Goal: Communication & Community: Share content

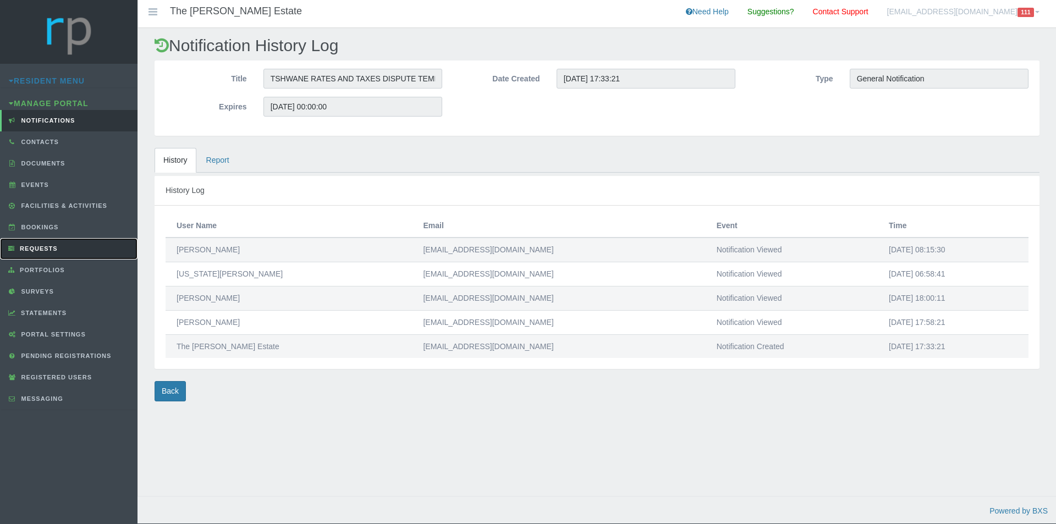
click at [40, 249] on span "Requests" at bounding box center [37, 248] width 41 height 7
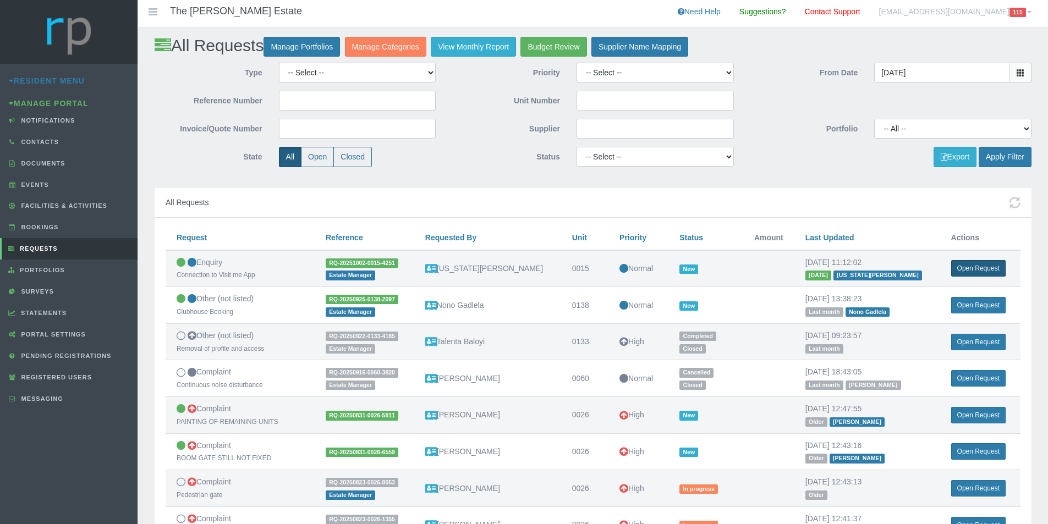
click at [969, 268] on link "Open Request" at bounding box center [978, 268] width 54 height 16
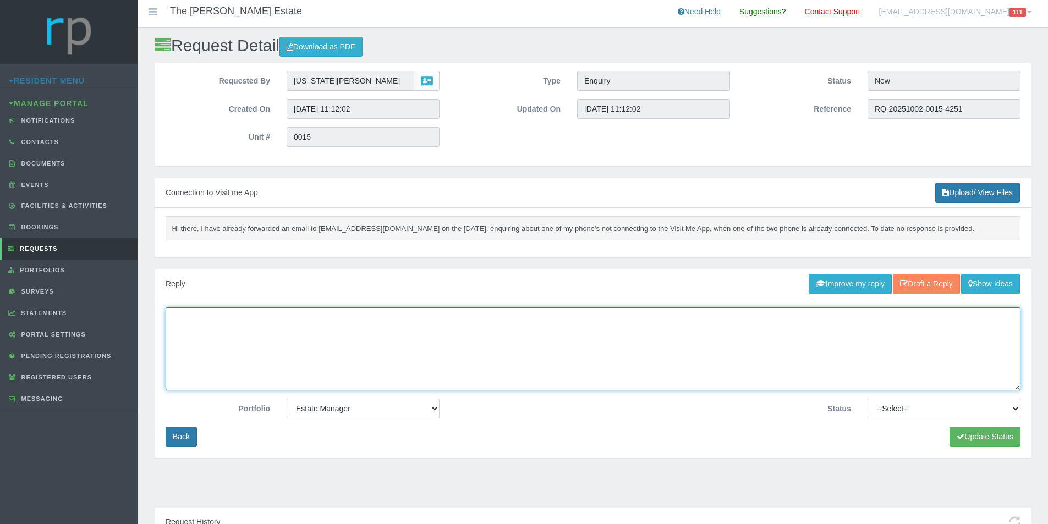
click at [304, 343] on textarea at bounding box center [593, 348] width 855 height 83
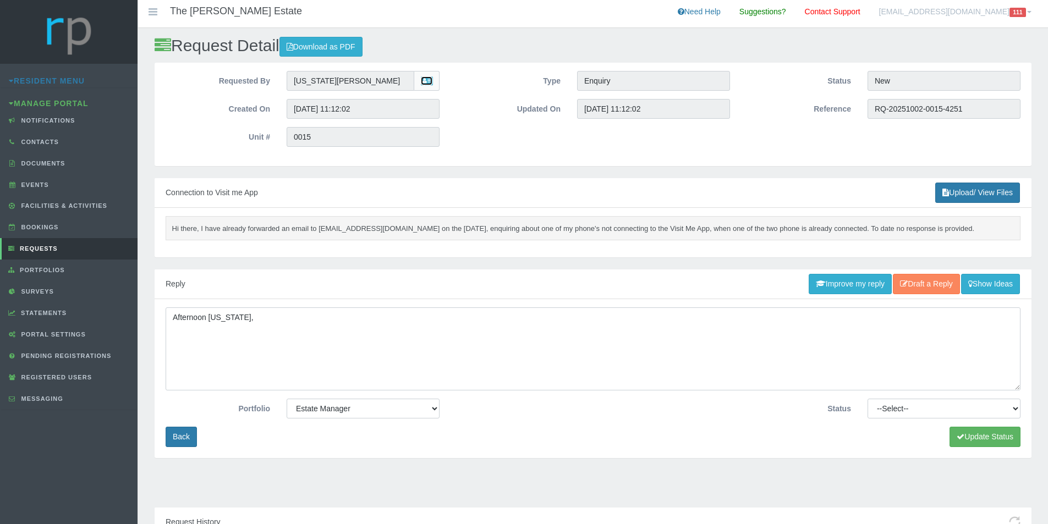
click at [432, 84] on icon at bounding box center [427, 82] width 12 height 8
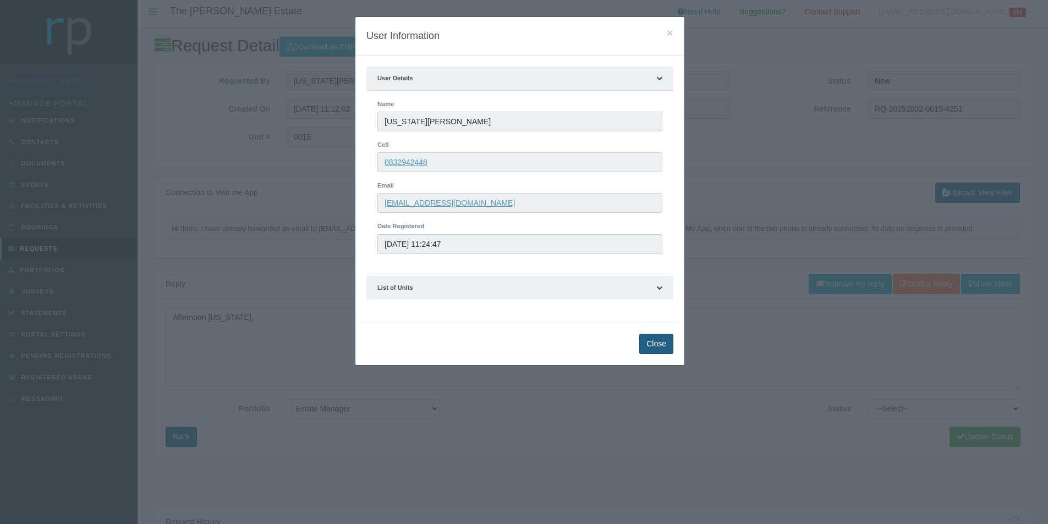
click at [662, 345] on button "Close" at bounding box center [656, 344] width 34 height 20
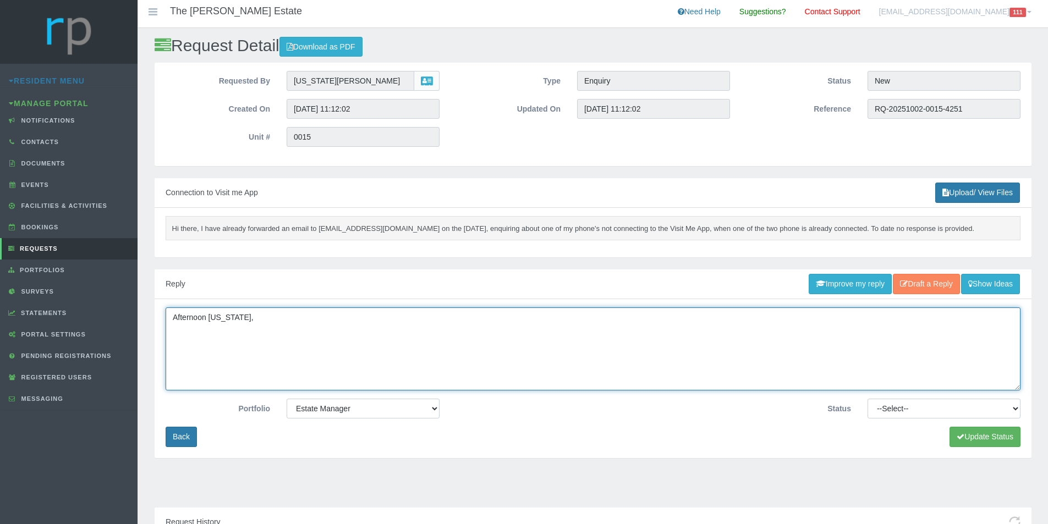
click at [223, 342] on textarea "Afternoon Virginia," at bounding box center [593, 348] width 855 height 83
paste textarea "0832942448"
click at [360, 344] on textarea "Afternoon Virginia, Only thi snumber is registered on the SATEC APP 0832942448" at bounding box center [593, 348] width 855 height 83
click at [394, 344] on textarea "Afternoon Virginia, Only thi snumber is registered on the SATEC APP 0832942448" at bounding box center [593, 348] width 855 height 83
click at [202, 342] on textarea "Afternoon Virginia, Only thi snumber is registered on the SATEC APP 0832942448,…" at bounding box center [593, 348] width 855 height 83
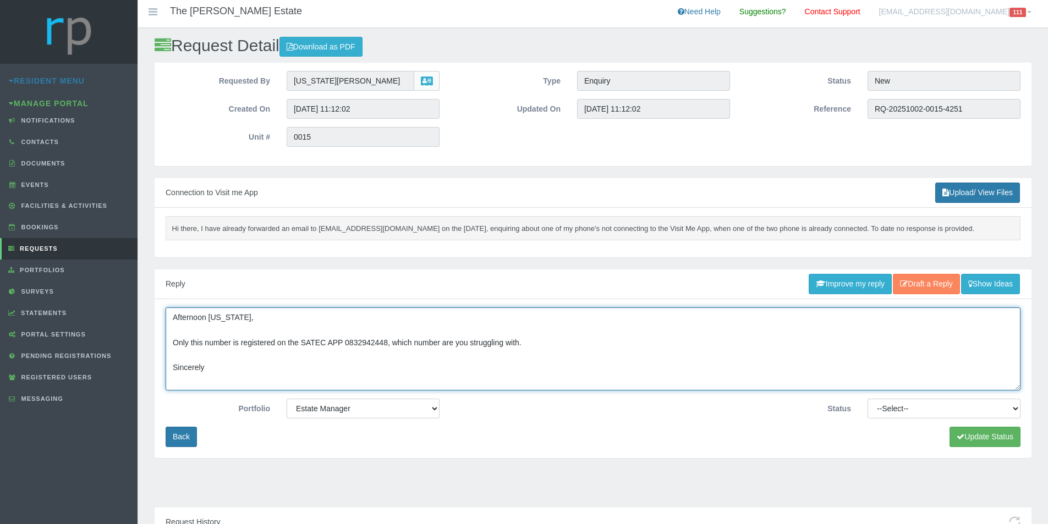
click at [207, 368] on textarea "Afternoon Virginia, Only this number is registered on the SATEC APP 0832942448,…" at bounding box center [593, 348] width 855 height 83
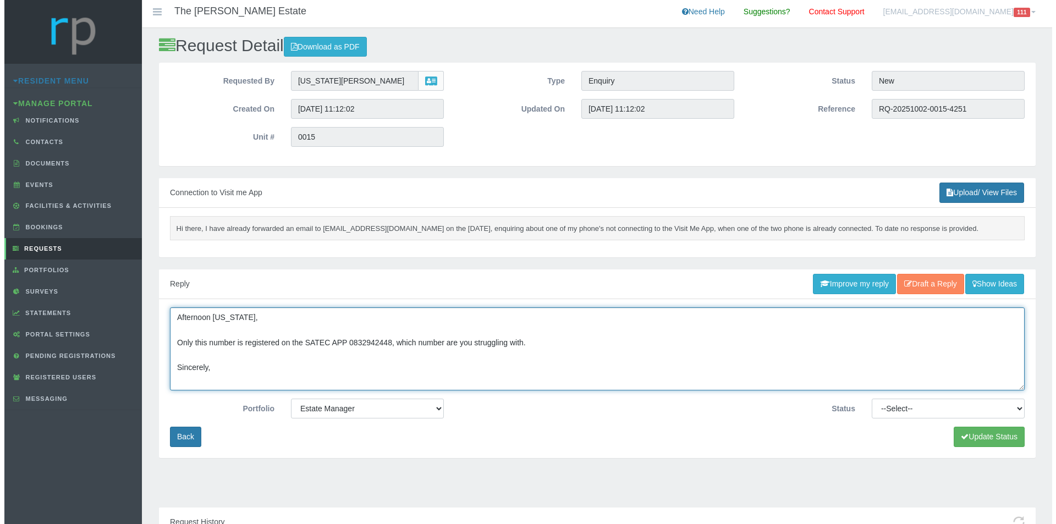
scroll to position [8, 0]
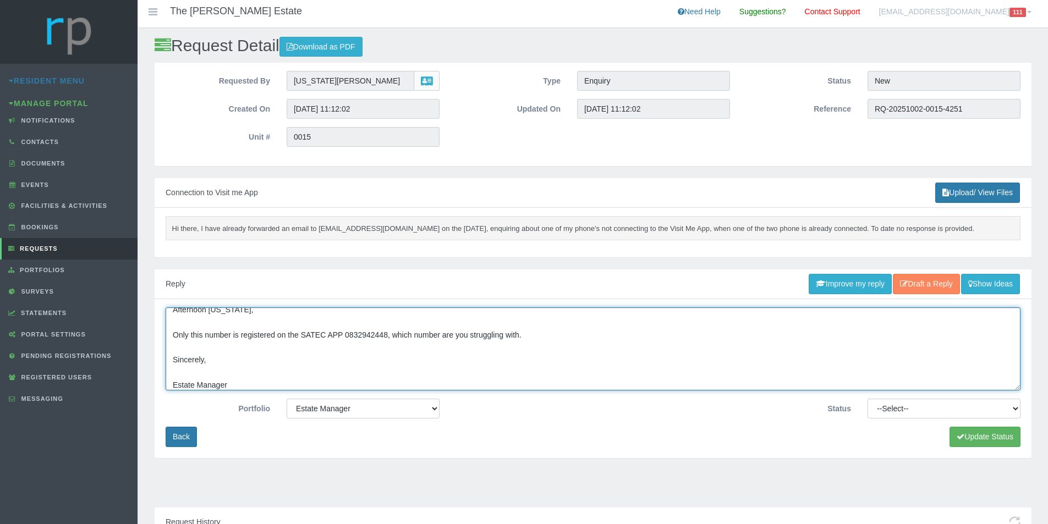
type textarea "Afternoon Virginia, Only this number is registered on the SATEC APP 0832942448,…"
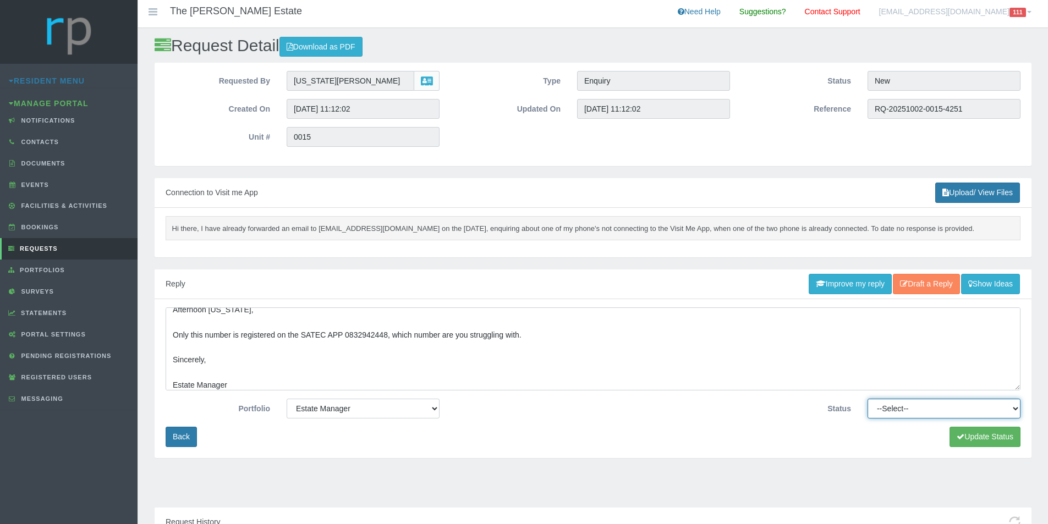
click at [997, 411] on select "--Select-- Approved Cancelled Completed Declined More information required New …" at bounding box center [943, 409] width 153 height 20
select select "MOREINFO"
click at [867, 399] on select "--Select-- Approved Cancelled Completed Declined More information required New …" at bounding box center [943, 409] width 153 height 20
click at [971, 431] on button "Update Status" at bounding box center [984, 437] width 71 height 20
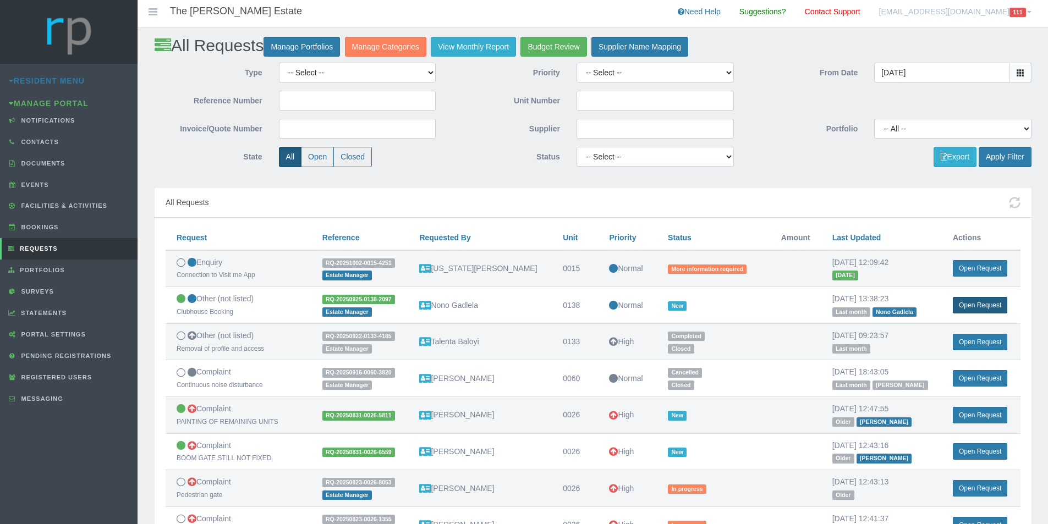
click at [973, 302] on link "Open Request" at bounding box center [979, 305] width 54 height 16
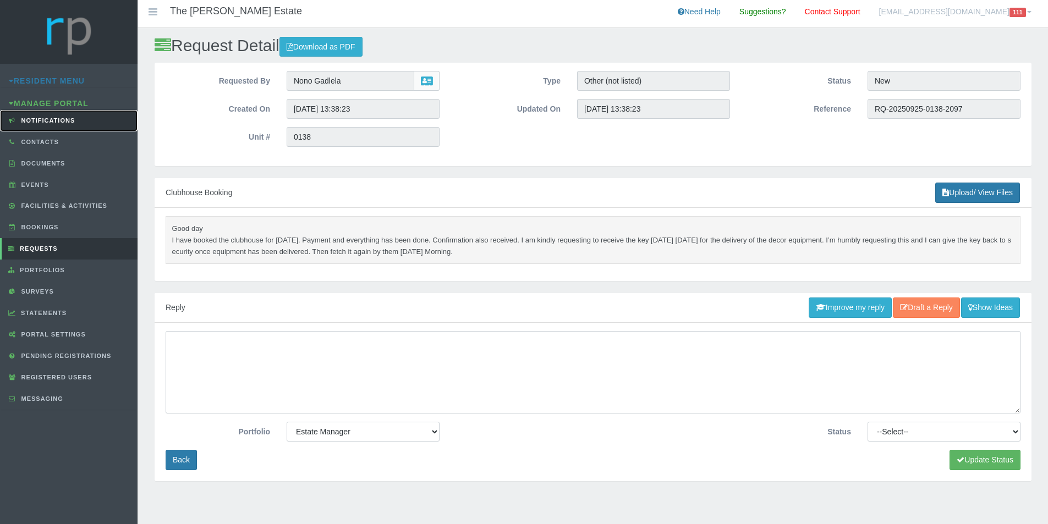
click at [46, 123] on span "Notifications" at bounding box center [47, 120] width 57 height 7
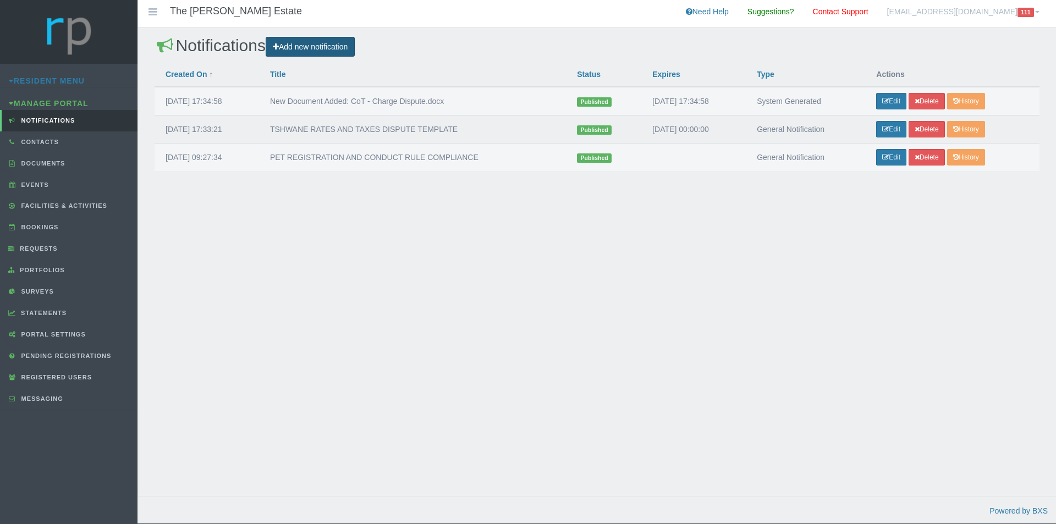
click at [321, 46] on link "Add new notification" at bounding box center [310, 47] width 89 height 20
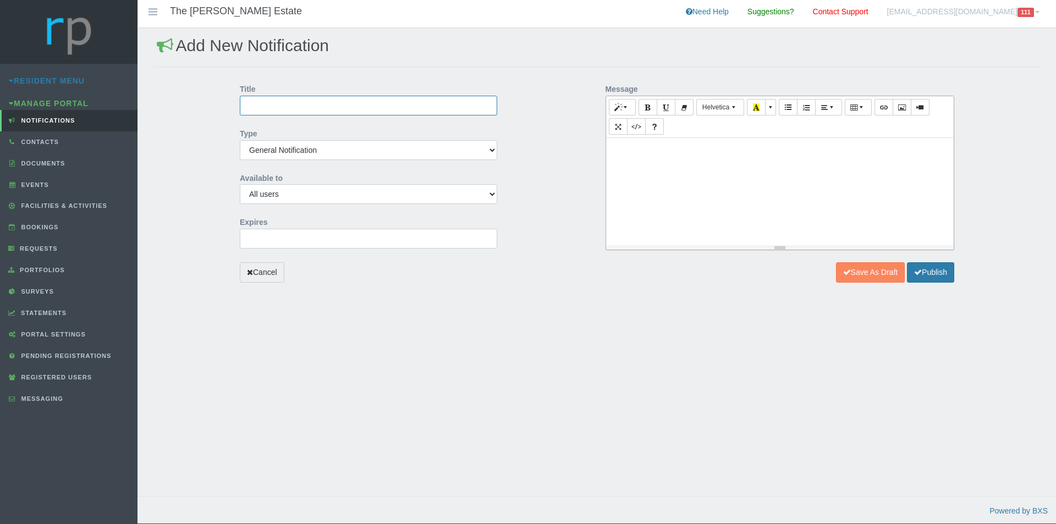
click at [310, 109] on input "Title" at bounding box center [368, 106] width 257 height 20
type input "AGM REMINDER"
click at [334, 193] on select "All users Managing Agent/Estate Manager Trustee/Director Estate Agent Maintenan…" at bounding box center [368, 194] width 257 height 20
select select "OWNER"
click at [240, 184] on select "All users Managing Agent/Estate Manager Trustee/Director Estate Agent Maintenan…" at bounding box center [368, 194] width 257 height 20
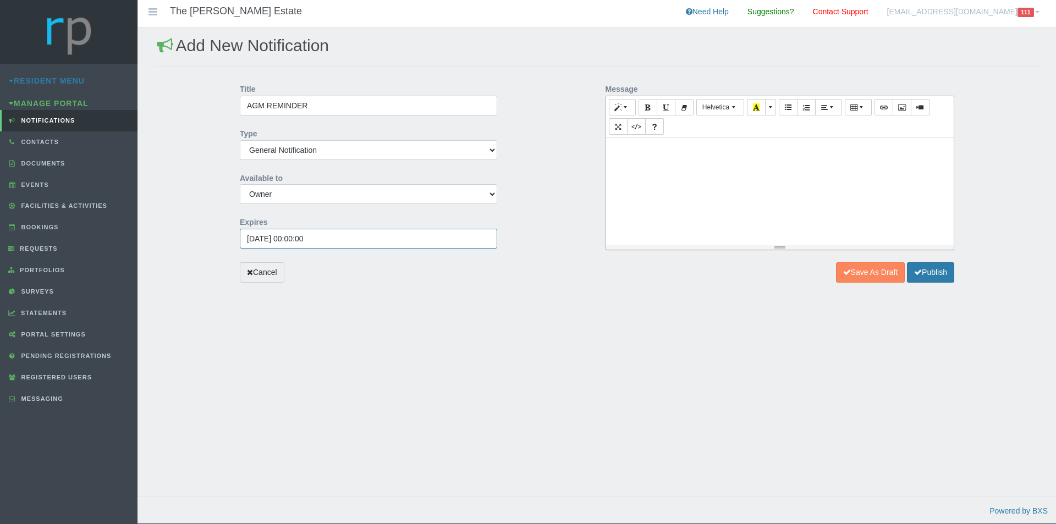
click at [316, 241] on input "[DATE] 00:00:00" at bounding box center [368, 239] width 257 height 20
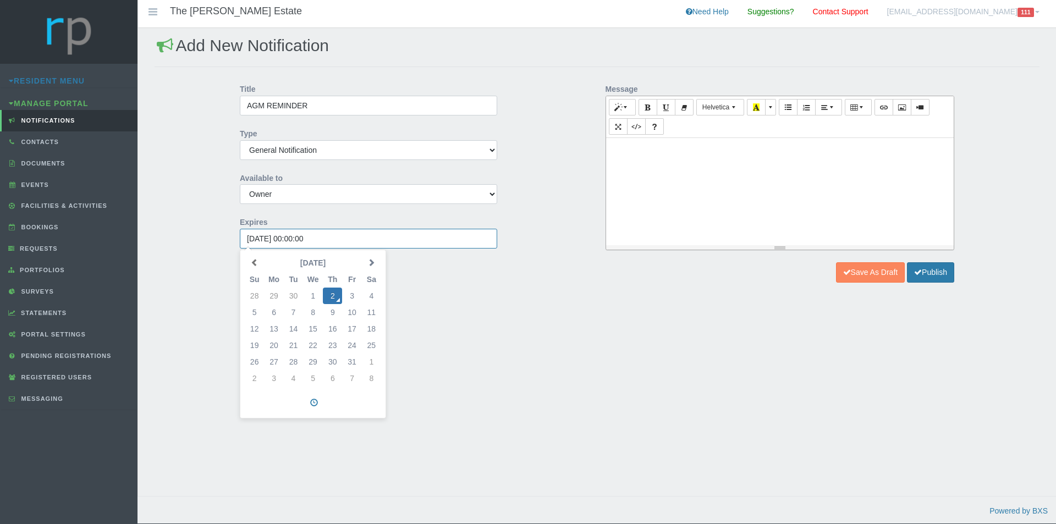
drag, startPoint x: 296, startPoint y: 237, endPoint x: 290, endPoint y: 238, distance: 6.1
click at [290, 238] on input "[DATE] 00:00:00" at bounding box center [368, 239] width 257 height 20
type input "[DATE] 20:00:00"
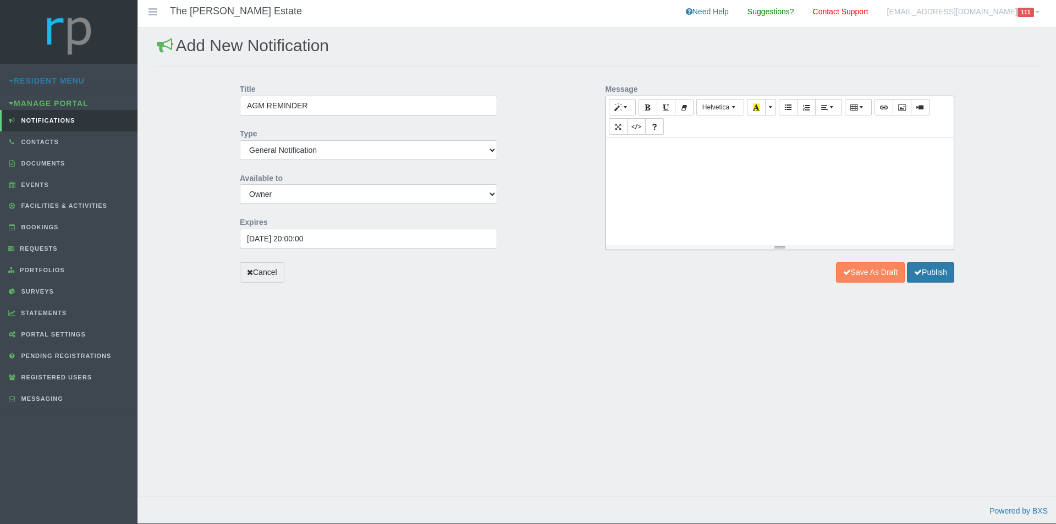
click at [642, 185] on div at bounding box center [780, 191] width 348 height 107
paste div
click at [615, 194] on p at bounding box center [779, 200] width 337 height 12
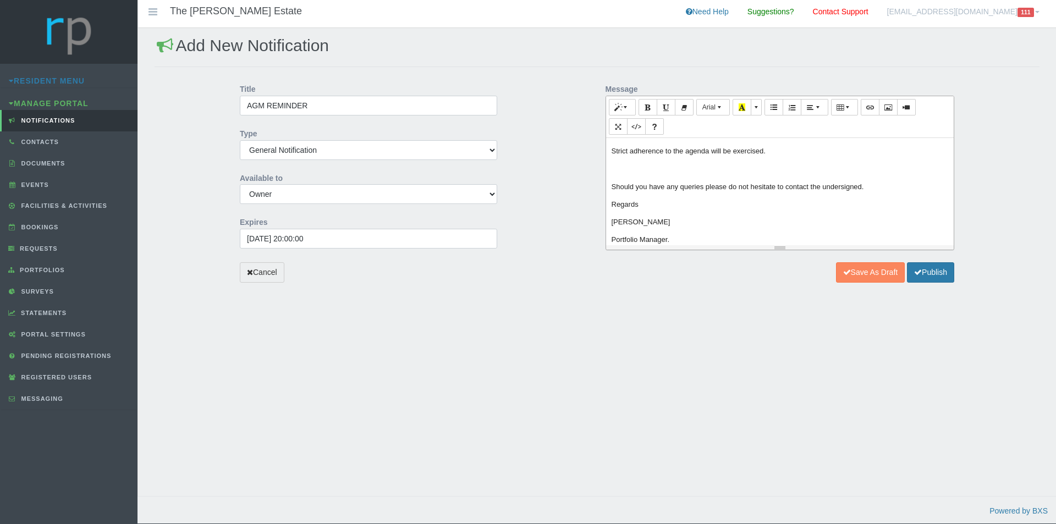
click at [613, 163] on p at bounding box center [779, 169] width 337 height 12
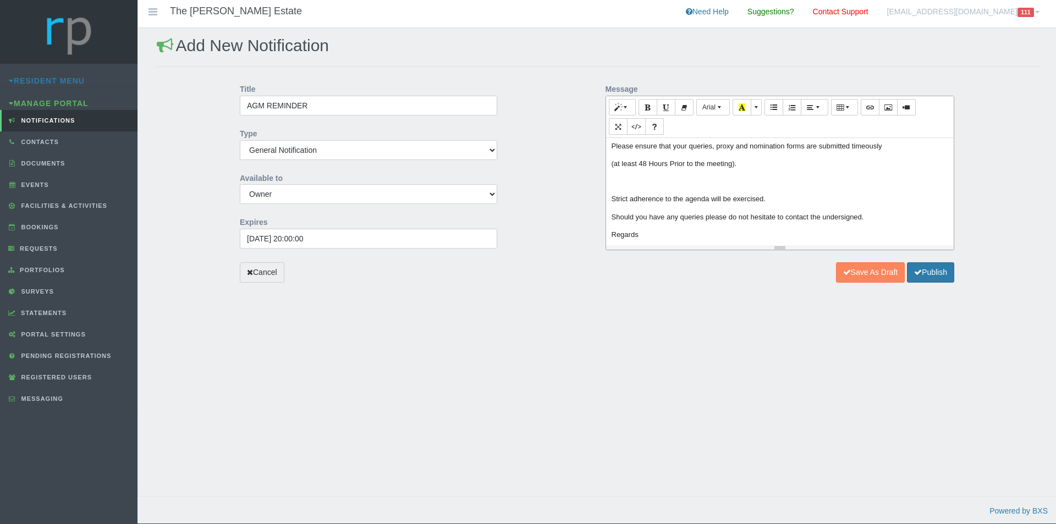
scroll to position [90, 0]
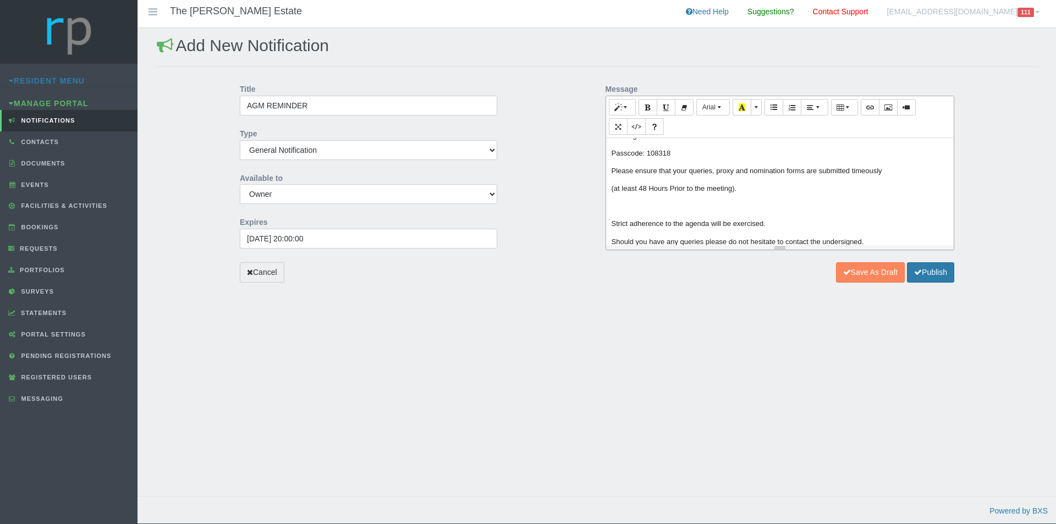
click at [614, 200] on p at bounding box center [779, 206] width 337 height 12
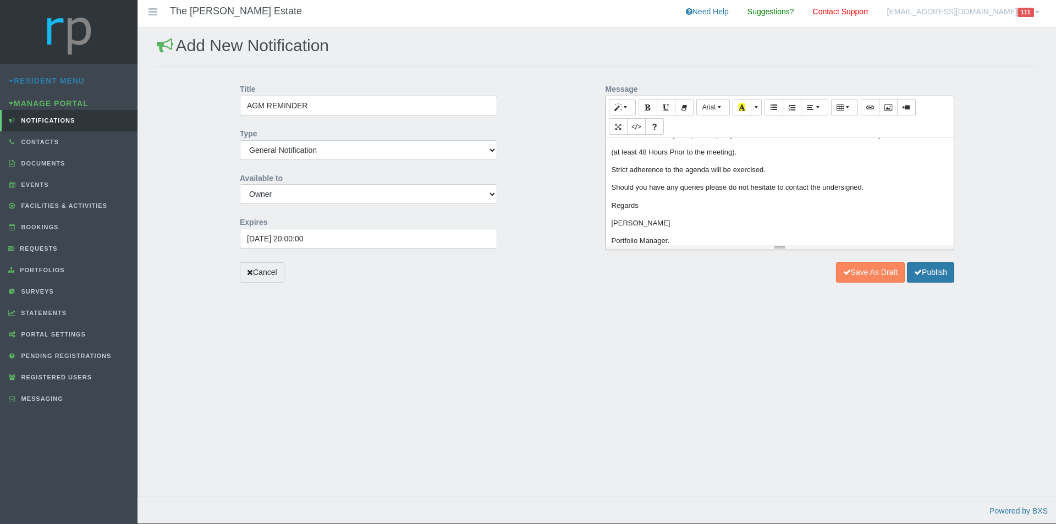
scroll to position [128, 0]
click at [932, 274] on button "Publish" at bounding box center [930, 272] width 47 height 20
